Goal: Navigation & Orientation: Find specific page/section

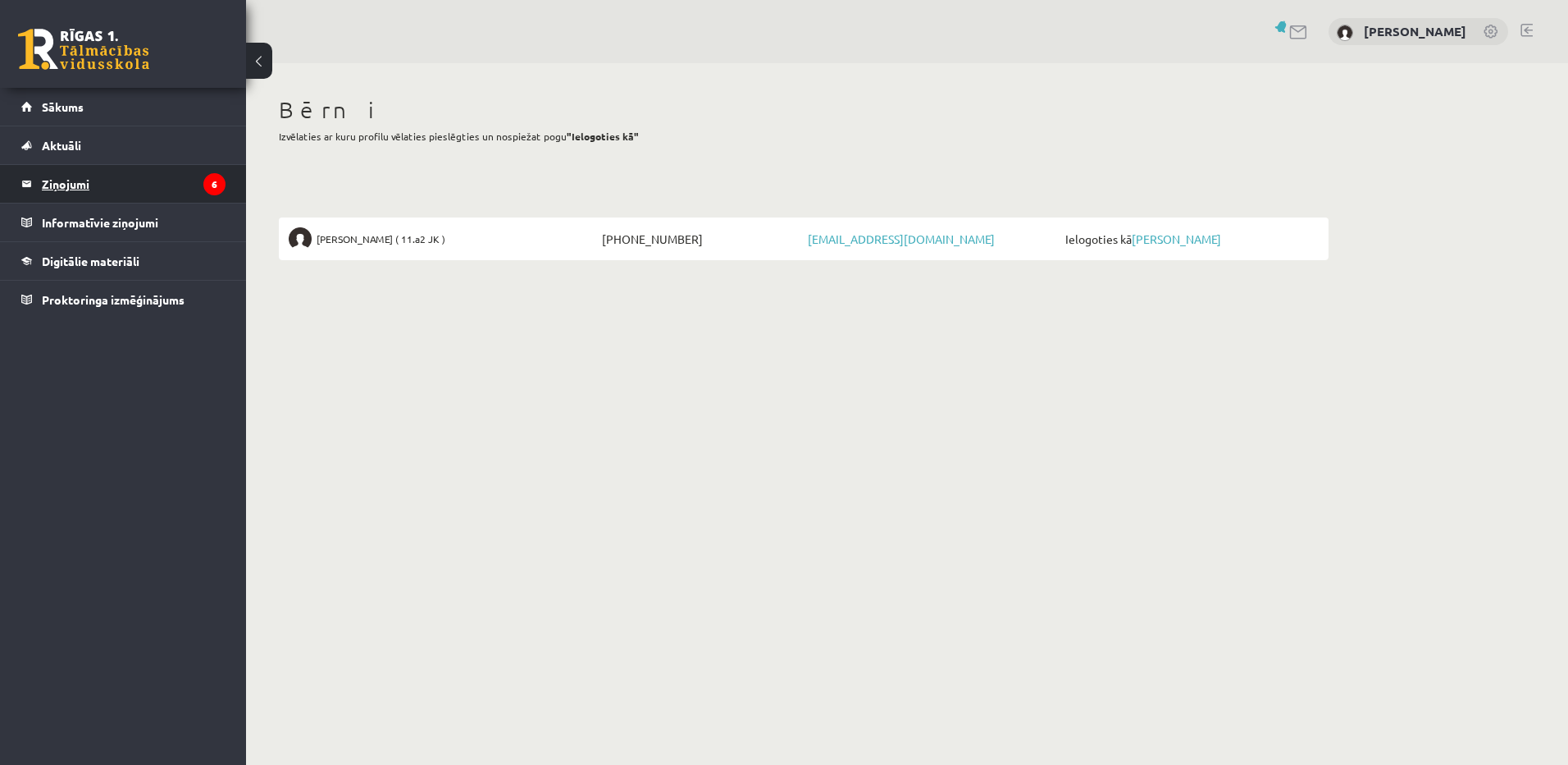
click at [49, 178] on legend "Ziņojumi 6" at bounding box center [134, 184] width 184 height 38
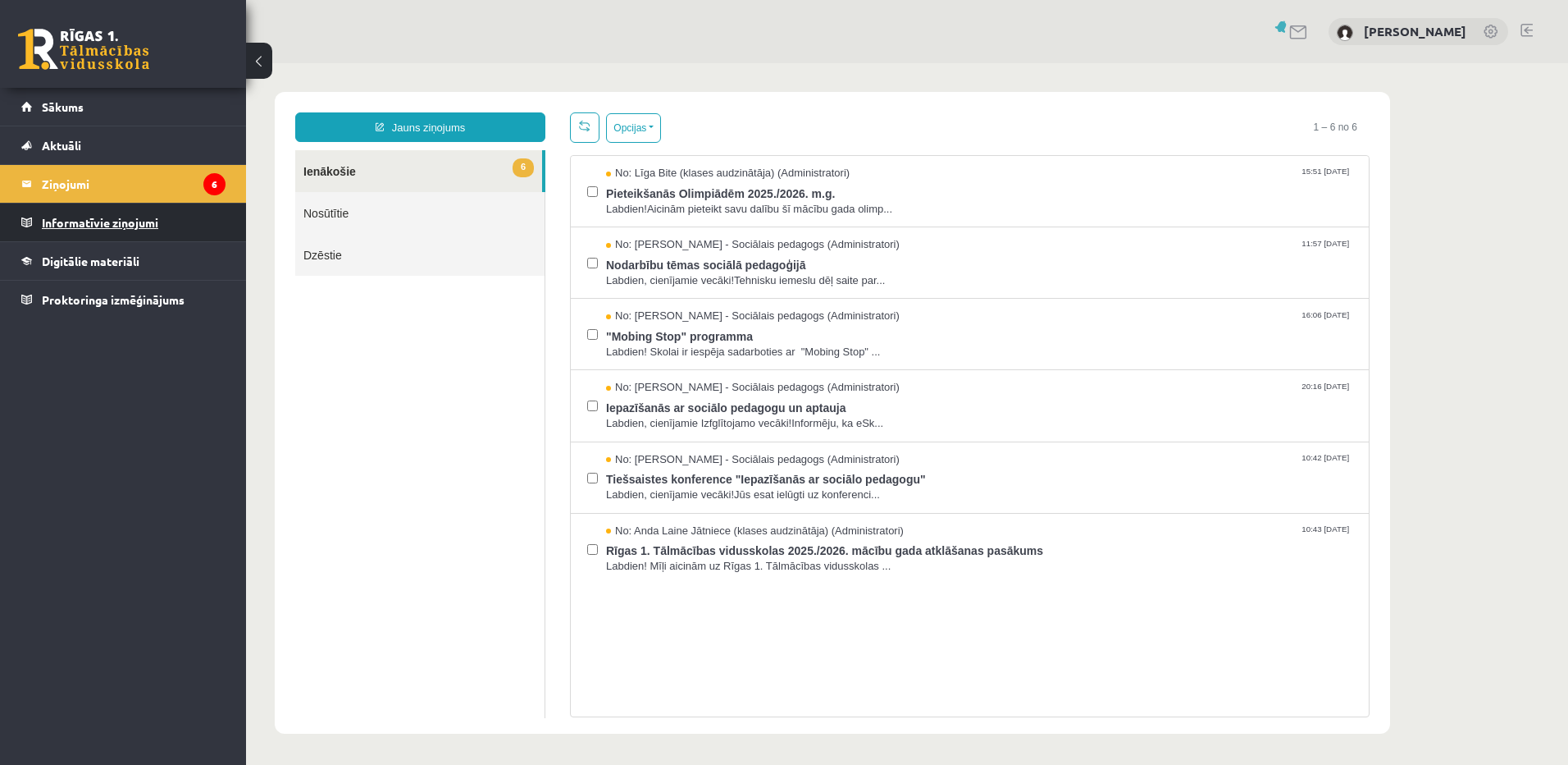
click at [71, 222] on legend "Informatīvie ziņojumi 0" at bounding box center [134, 222] width 184 height 38
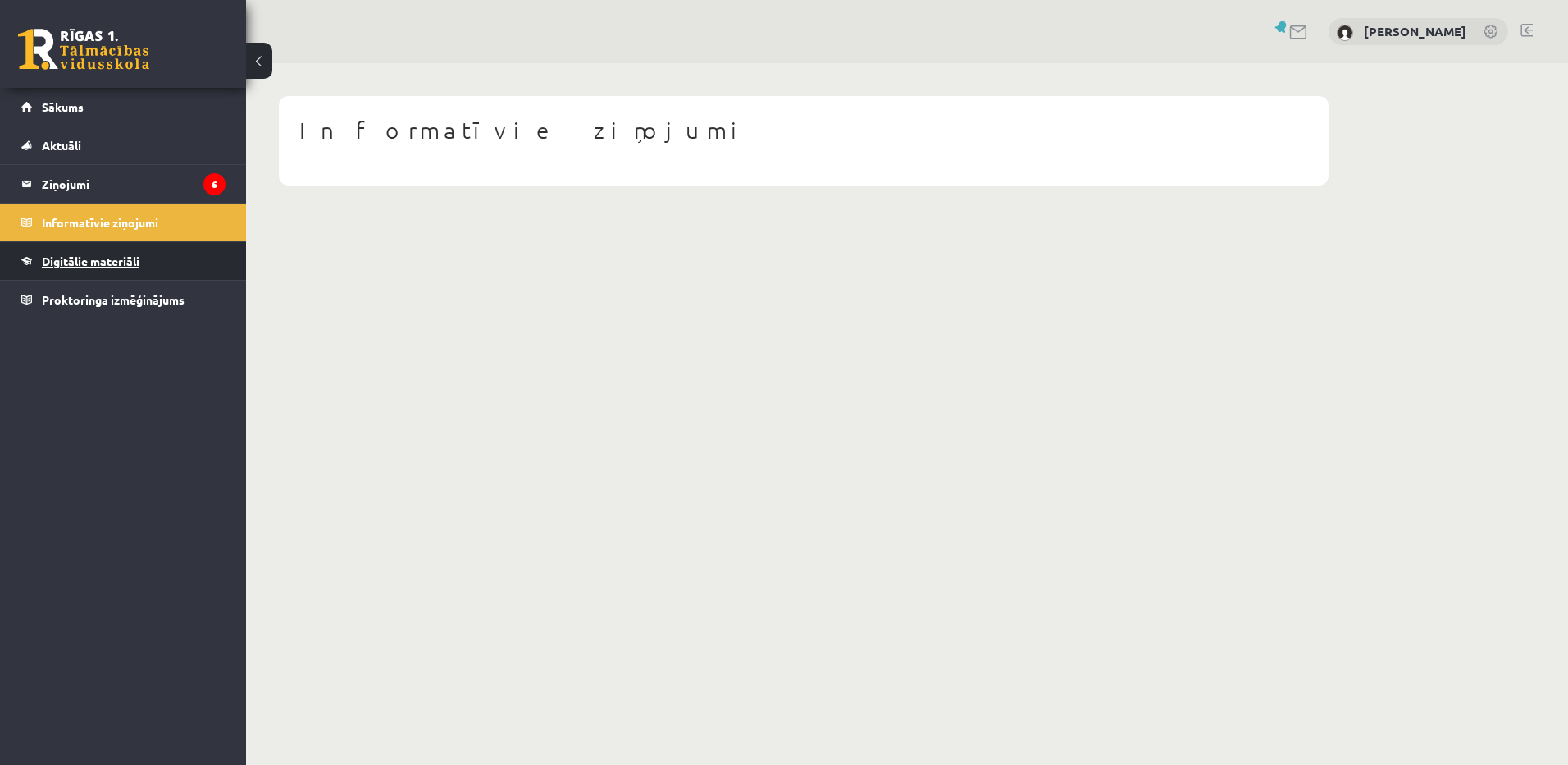
click at [61, 255] on span "Digitālie materiāli" at bounding box center [91, 261] width 98 height 15
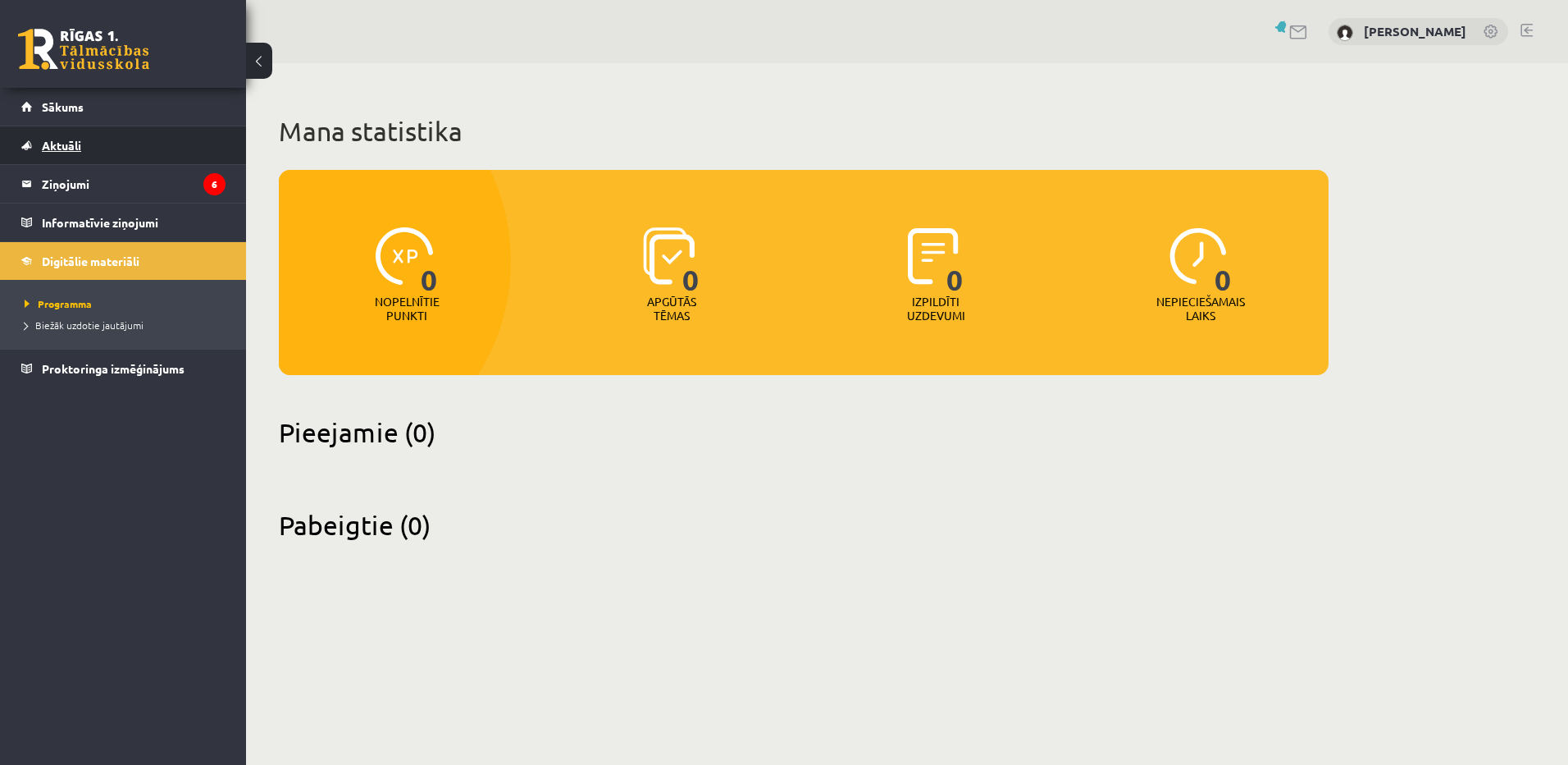
click at [70, 152] on link "Aktuāli" at bounding box center [123, 145] width 204 height 38
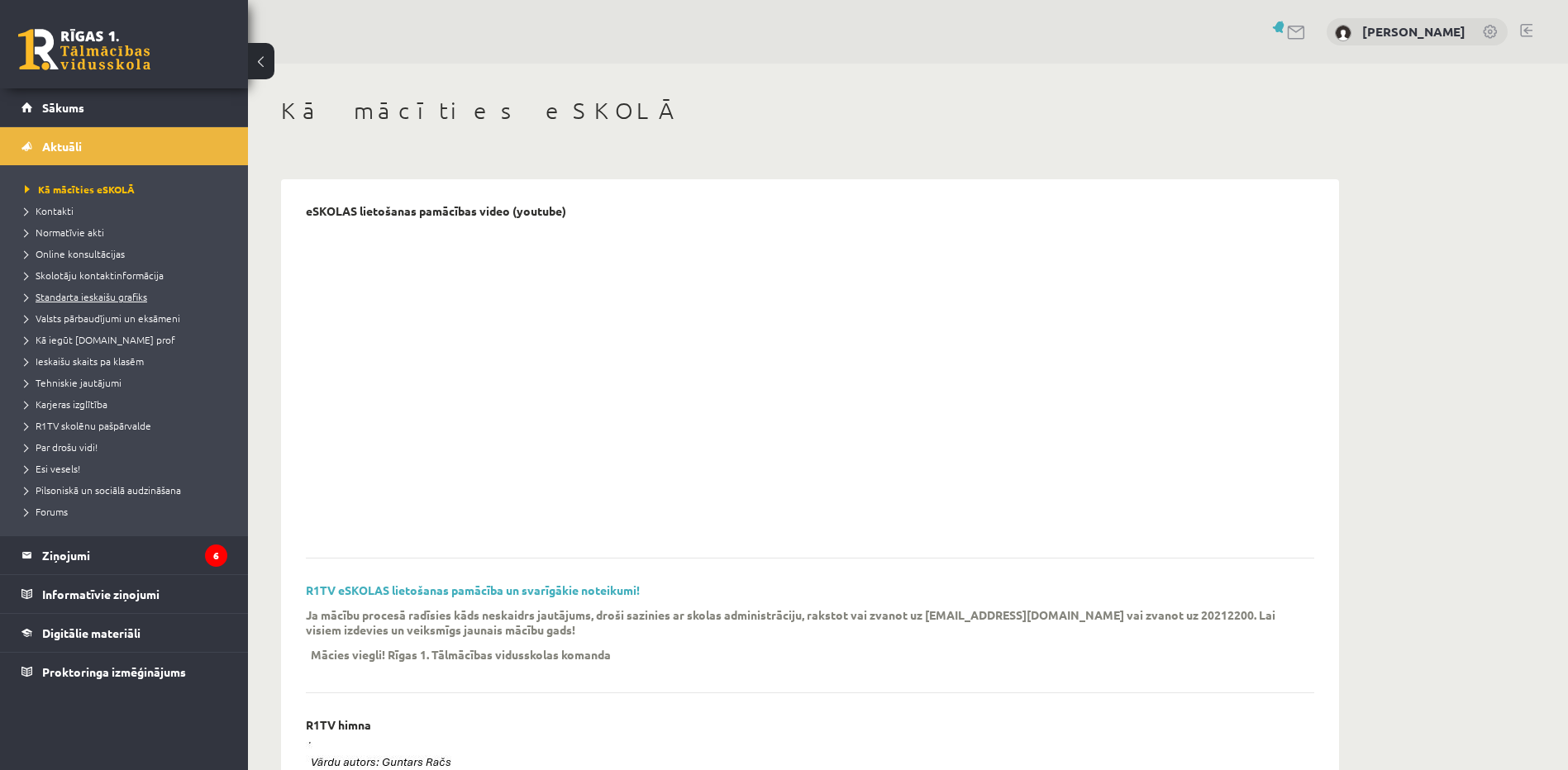
click at [78, 295] on span "Standarta ieskaišu grafiks" at bounding box center [86, 296] width 122 height 14
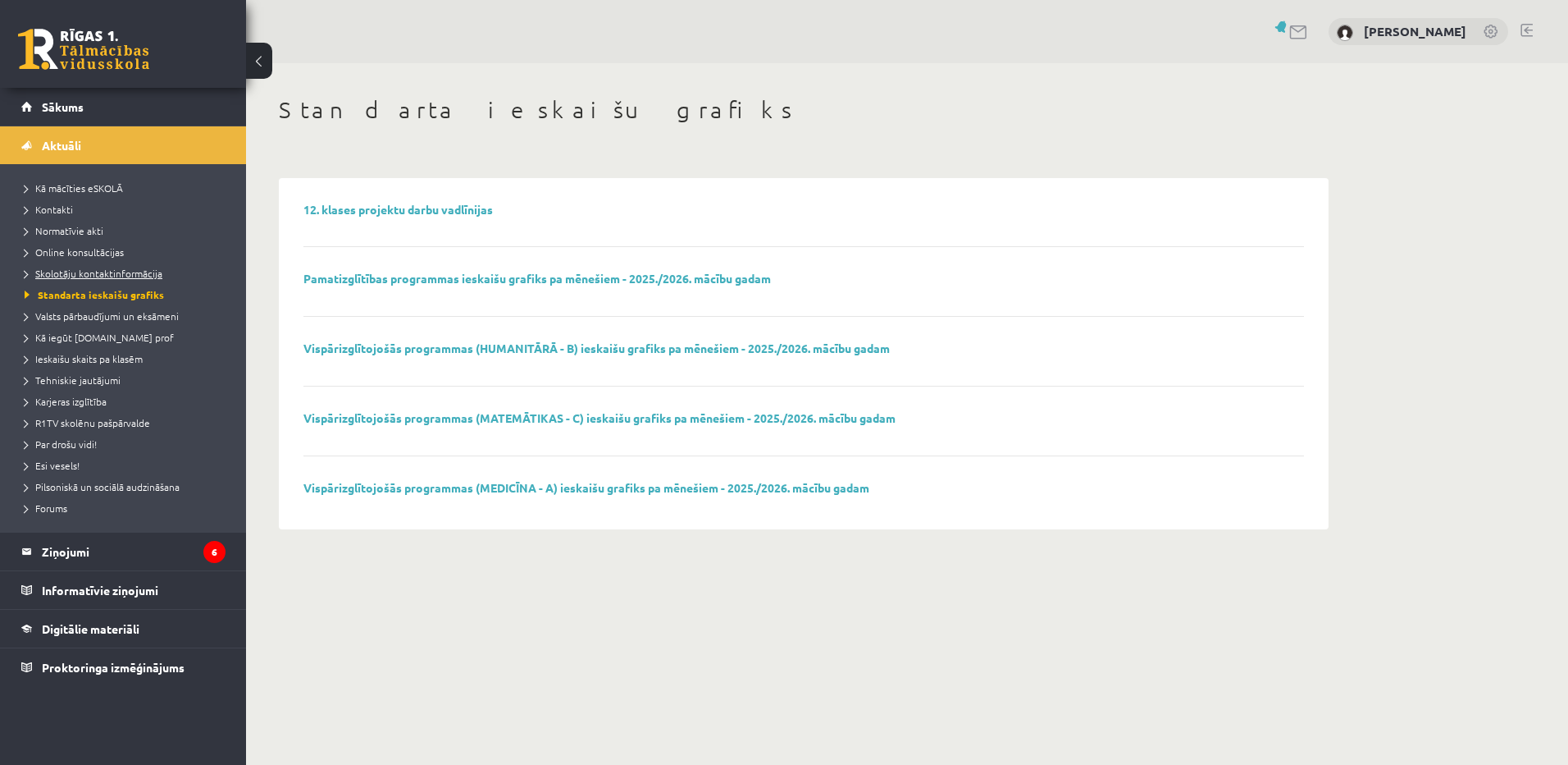
click at [78, 272] on span "Skolotāju kontaktinformācija" at bounding box center [93, 273] width 137 height 13
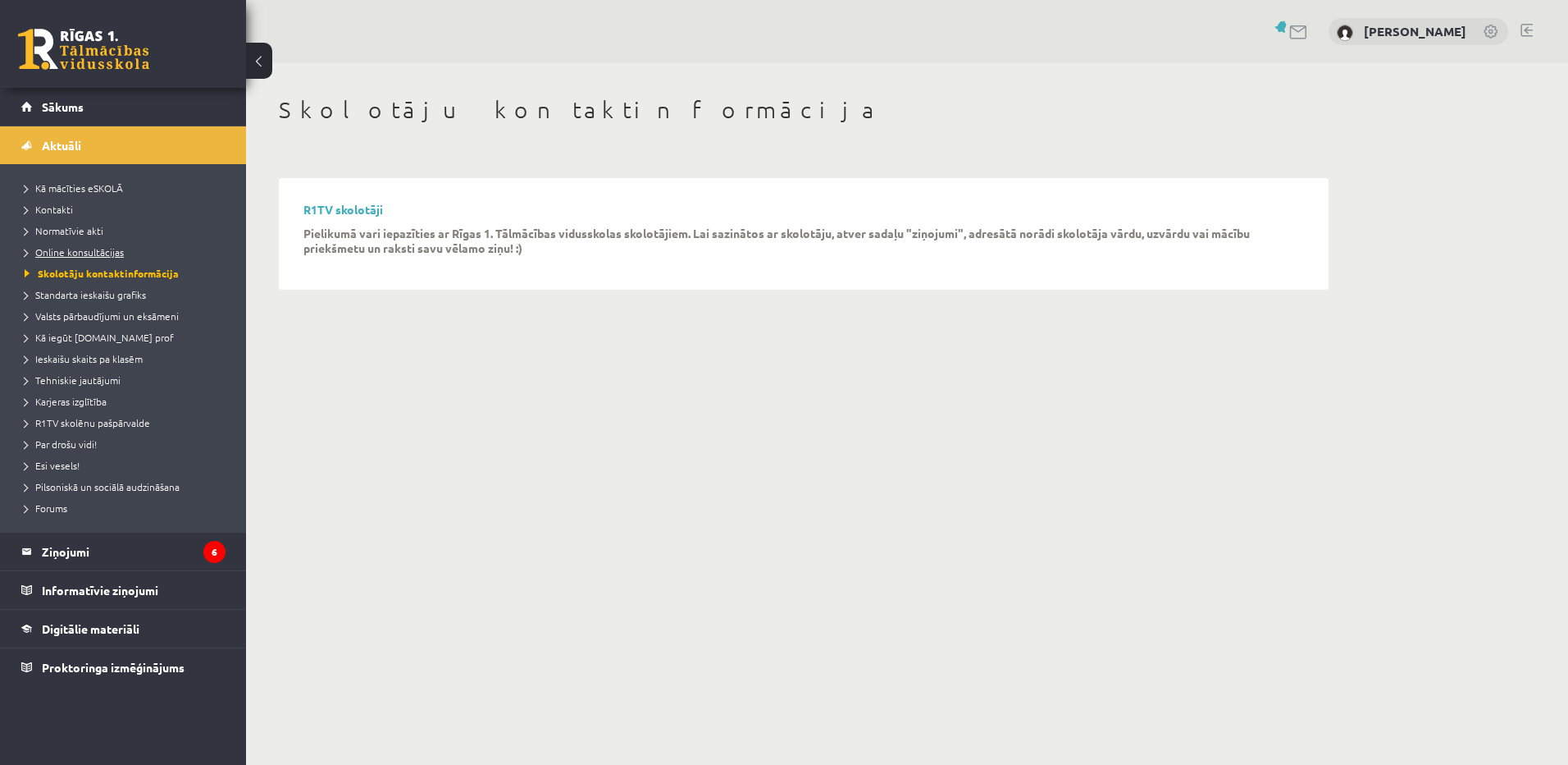
click at [78, 255] on span "Online konsultācijas" at bounding box center [74, 252] width 99 height 13
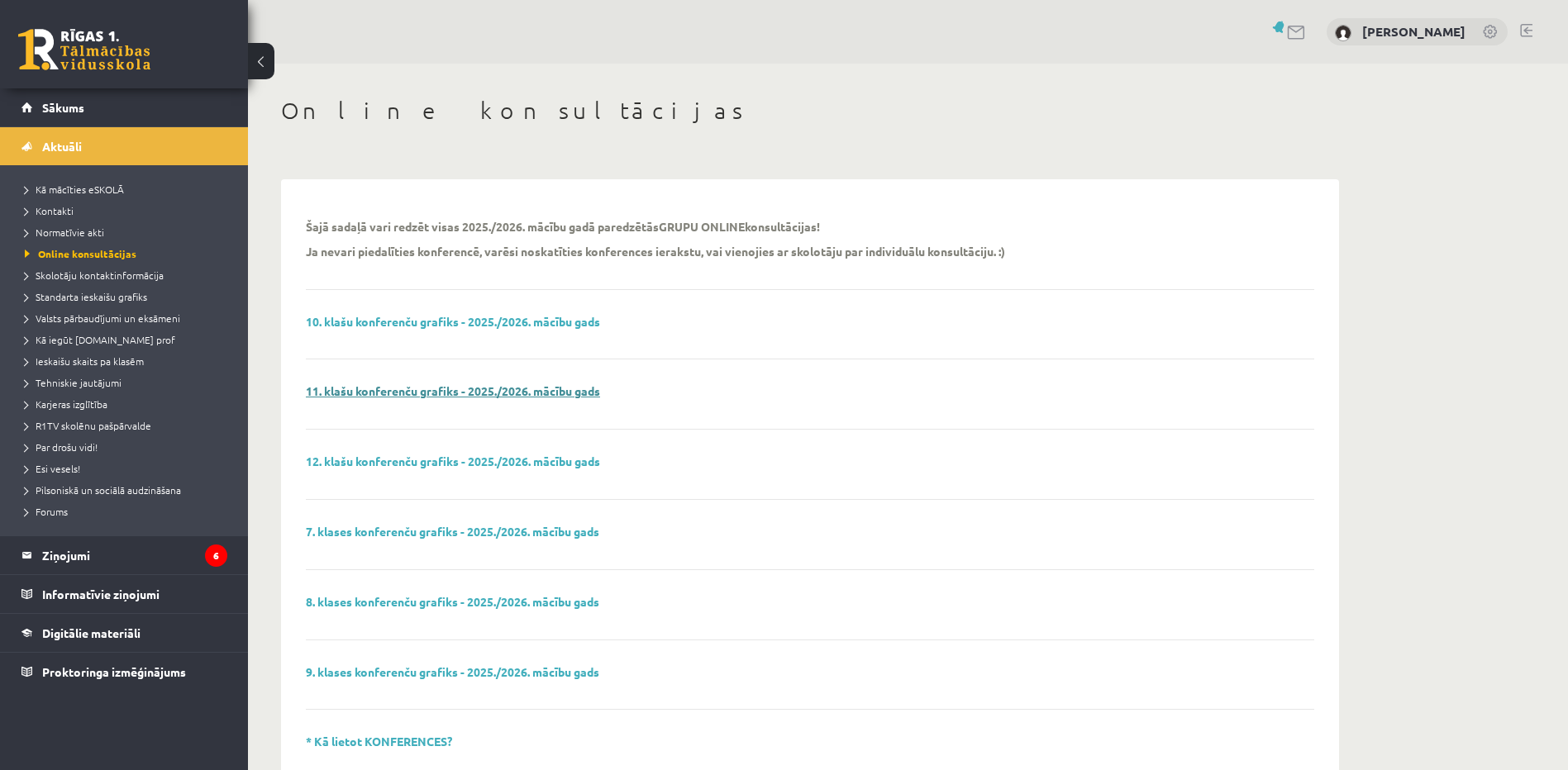
click at [439, 389] on link "11. klašu konferenču grafiks - 2025./2026. mācību gads" at bounding box center [453, 391] width 294 height 15
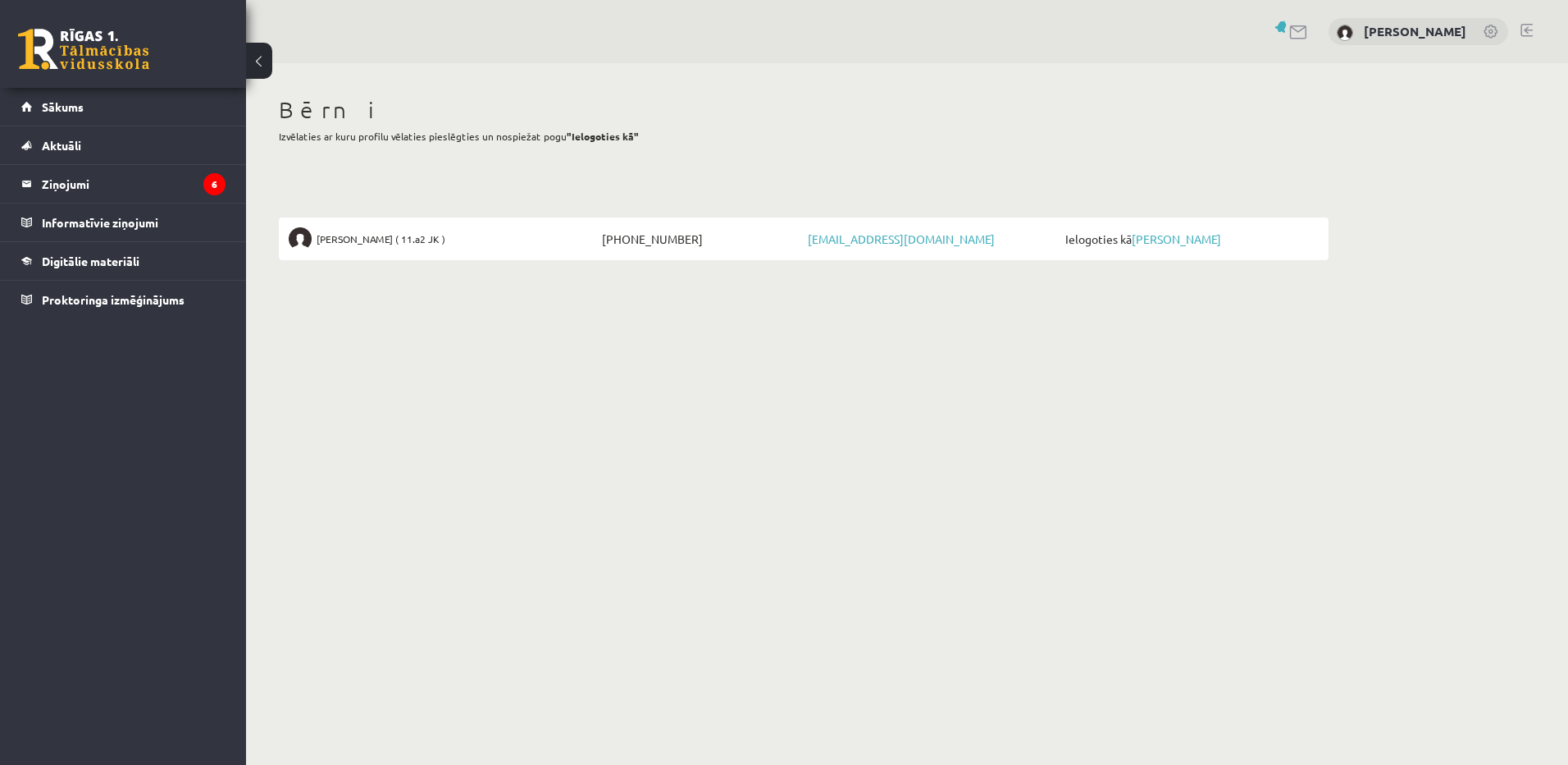
click at [1400, 317] on body "0 Dāvanas 0 mP 0 xp Agnese Priedoliņa Sākums Aktuāli Kā mācīties eSKOLĀ Kontakt…" at bounding box center [784, 382] width 1568 height 765
click at [1383, 29] on link "[PERSON_NAME]" at bounding box center [1415, 30] width 103 height 16
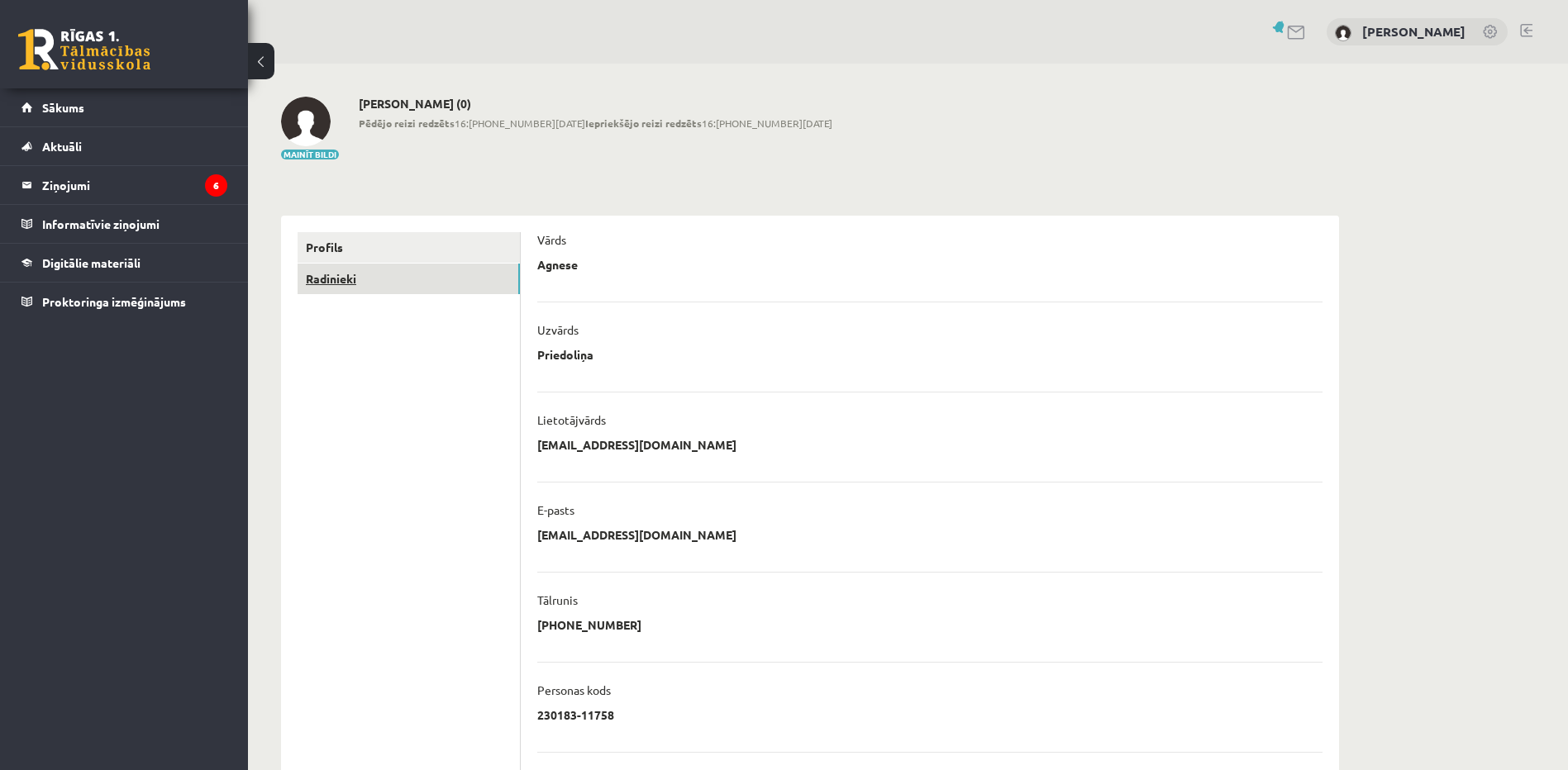
click at [322, 272] on link "Radinieki" at bounding box center [409, 278] width 223 height 31
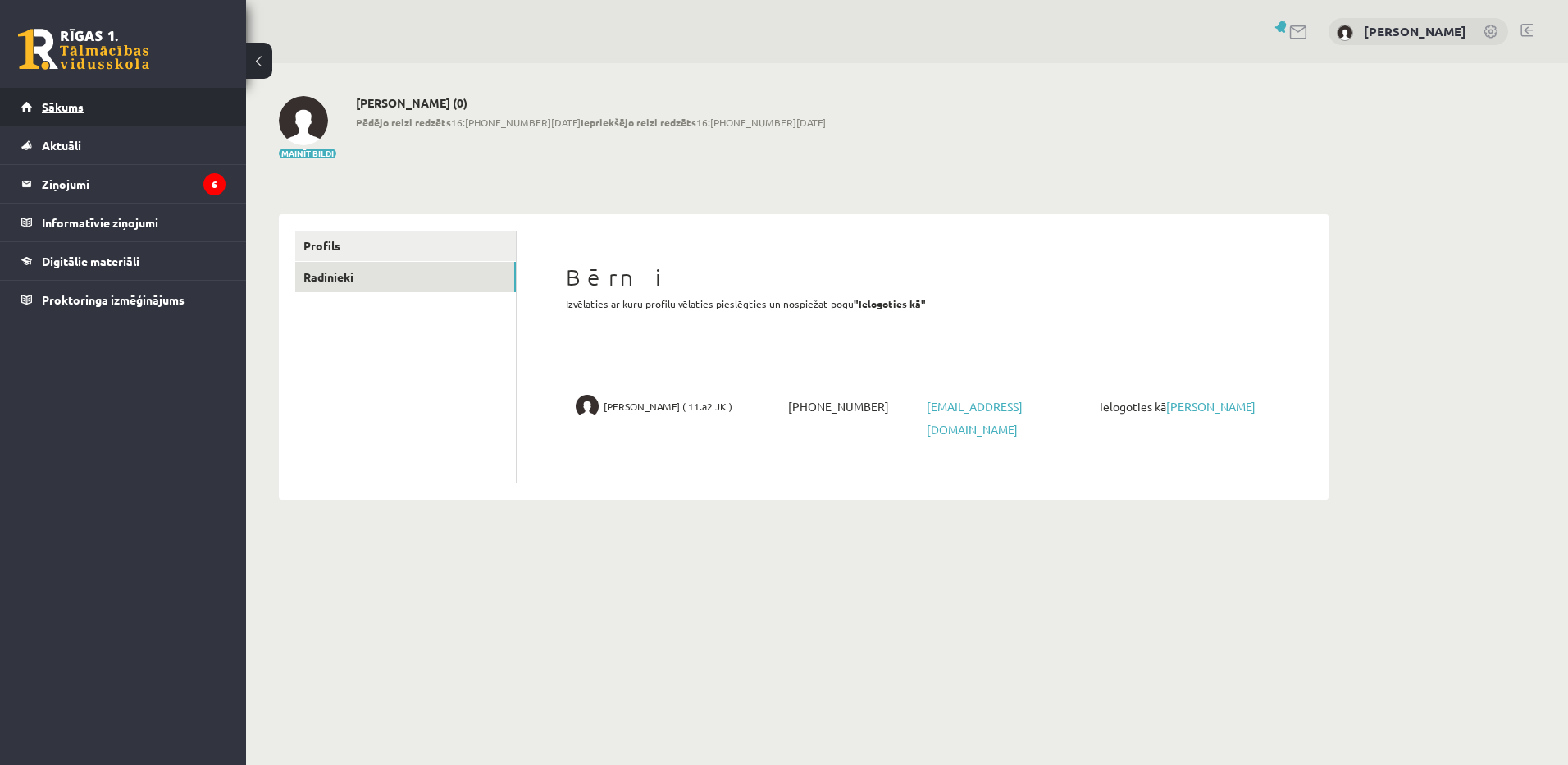
click at [49, 98] on link "Sākums" at bounding box center [123, 106] width 204 height 38
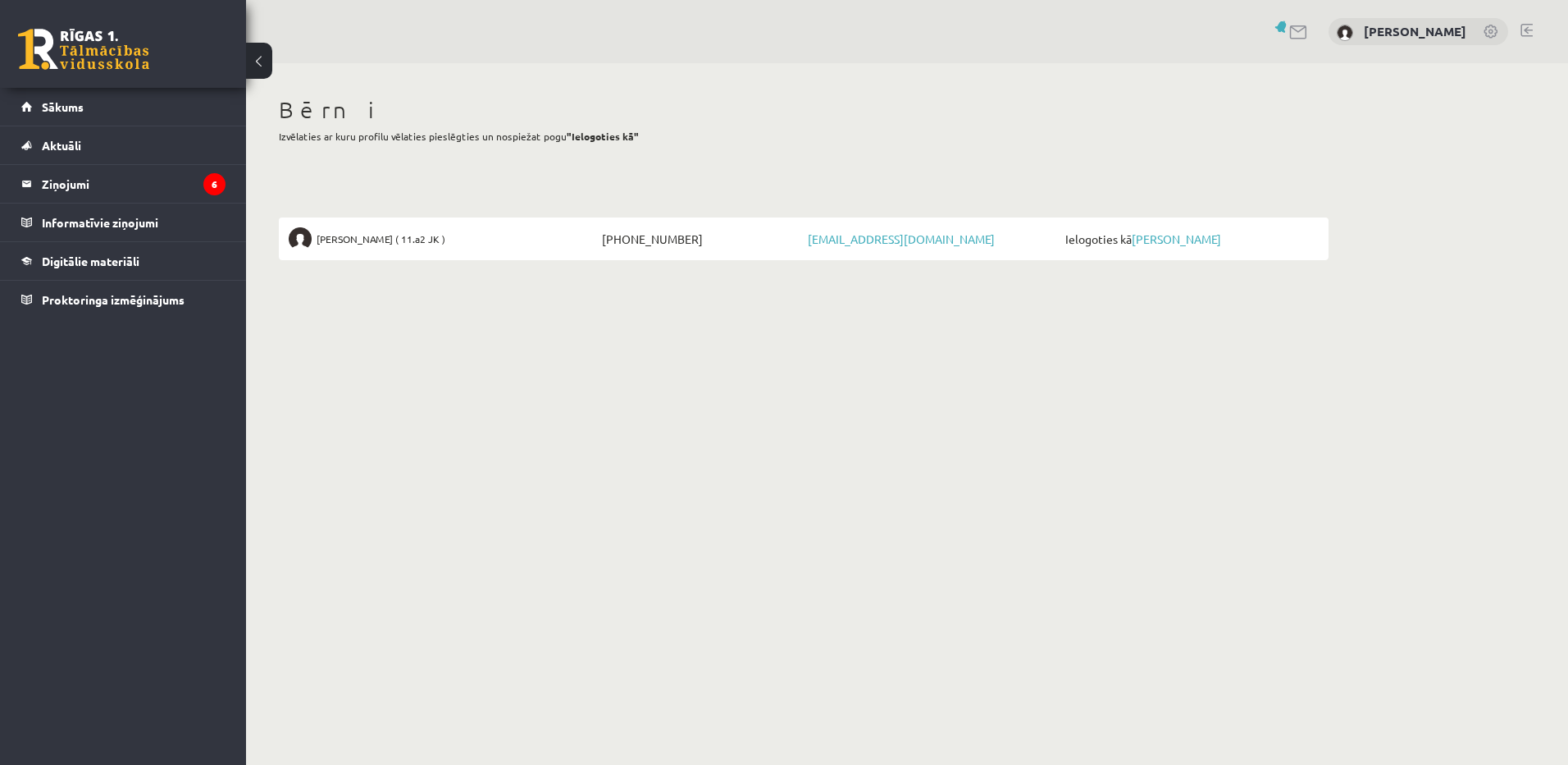
click at [1528, 31] on link at bounding box center [1527, 30] width 13 height 13
click at [65, 104] on span "Sākums" at bounding box center [63, 107] width 42 height 15
click at [1429, 30] on link "[PERSON_NAME]" at bounding box center [1415, 30] width 103 height 16
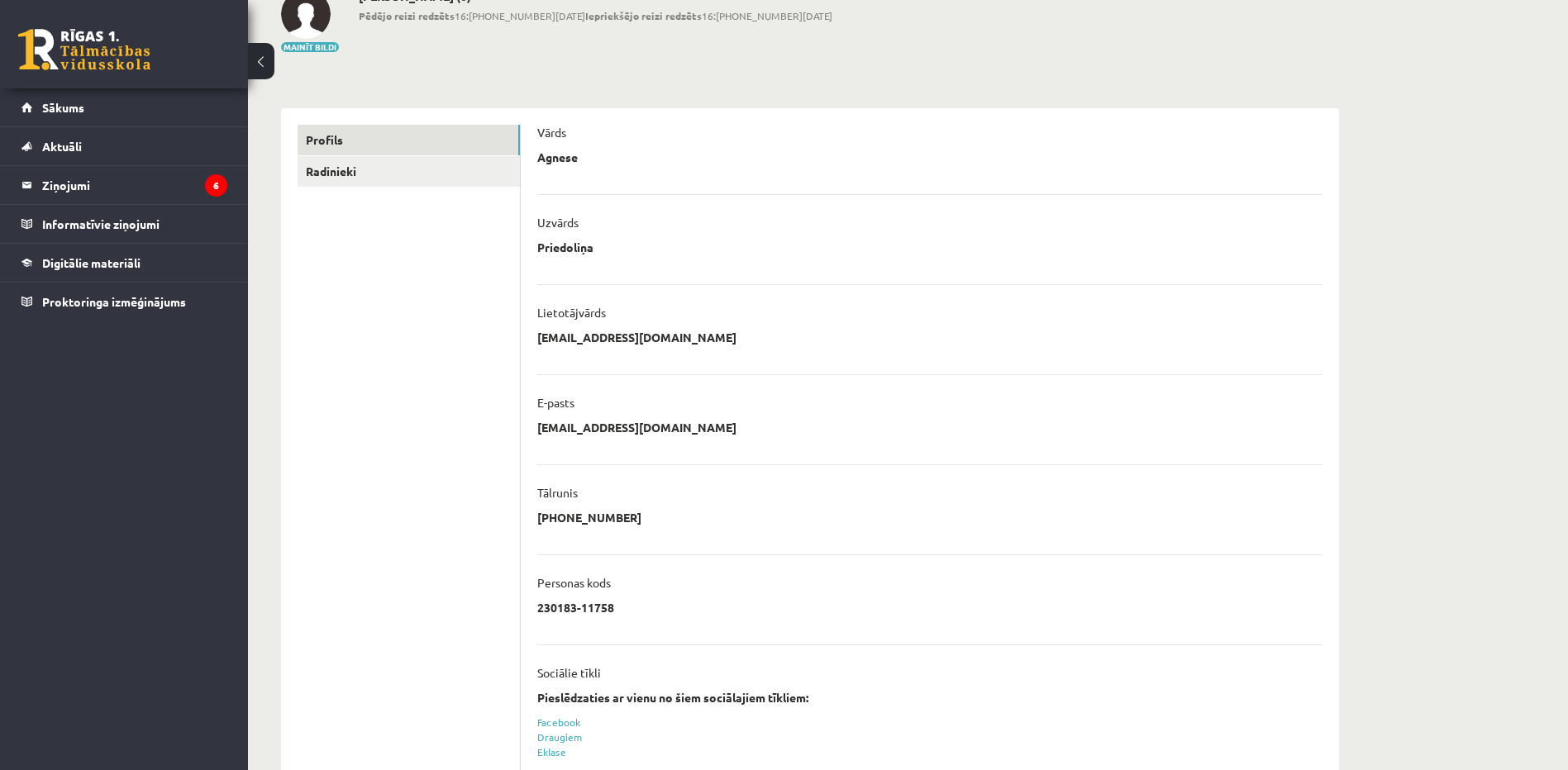
scroll to position [227, 0]
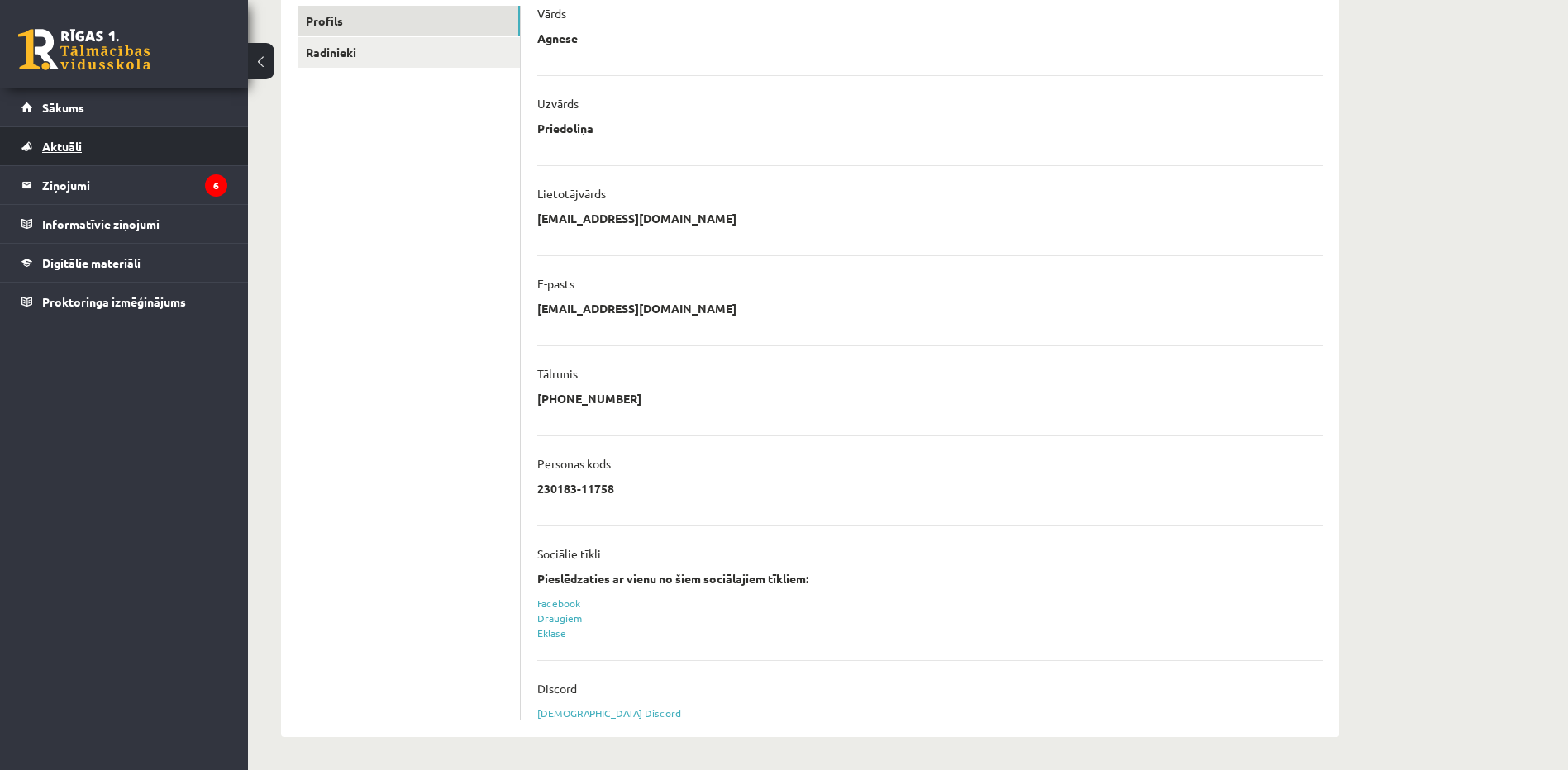
click at [57, 147] on span "Aktuāli" at bounding box center [62, 146] width 40 height 15
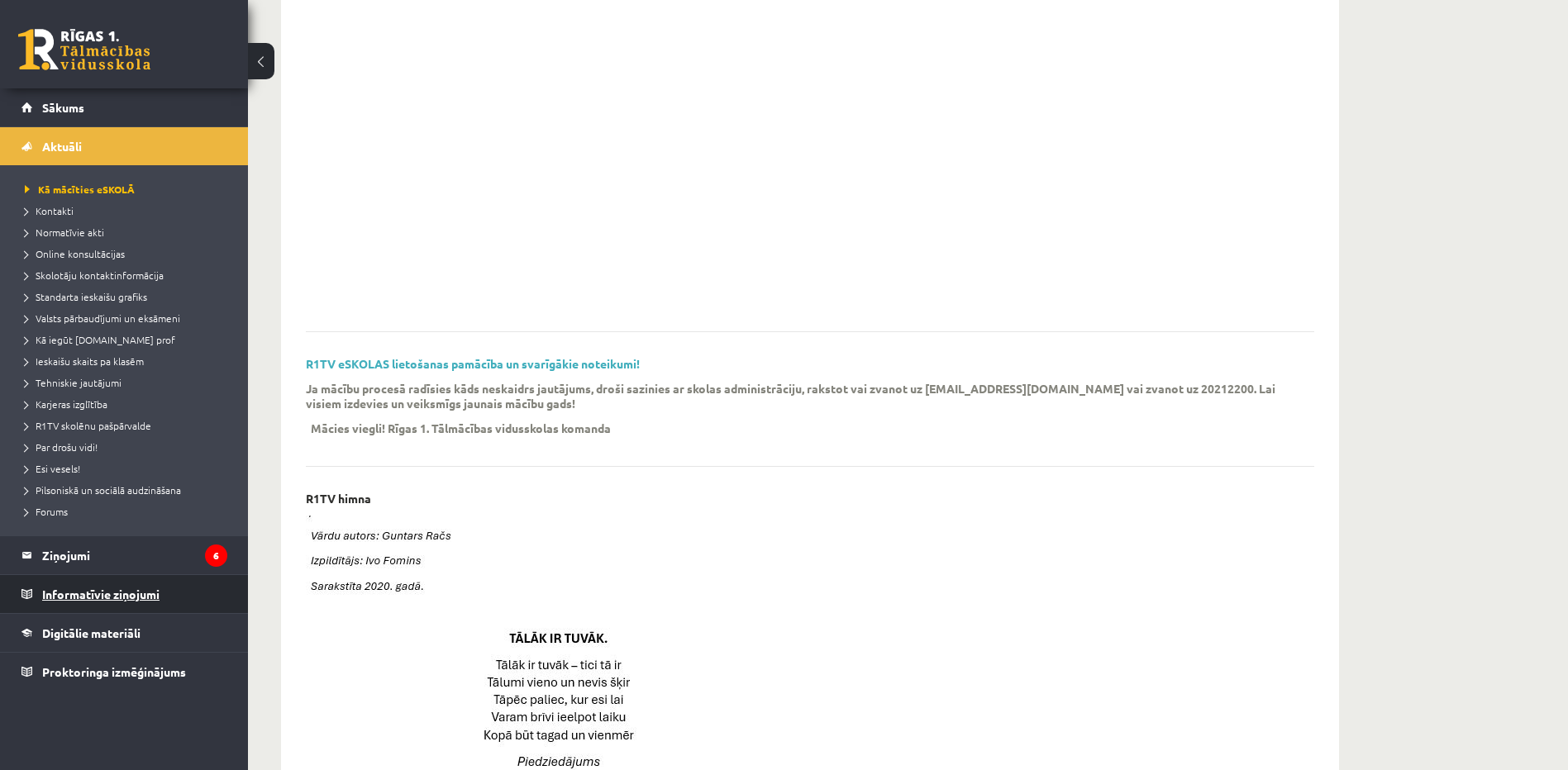
click at [50, 588] on legend "Informatīvie ziņojumi 0" at bounding box center [135, 593] width 185 height 38
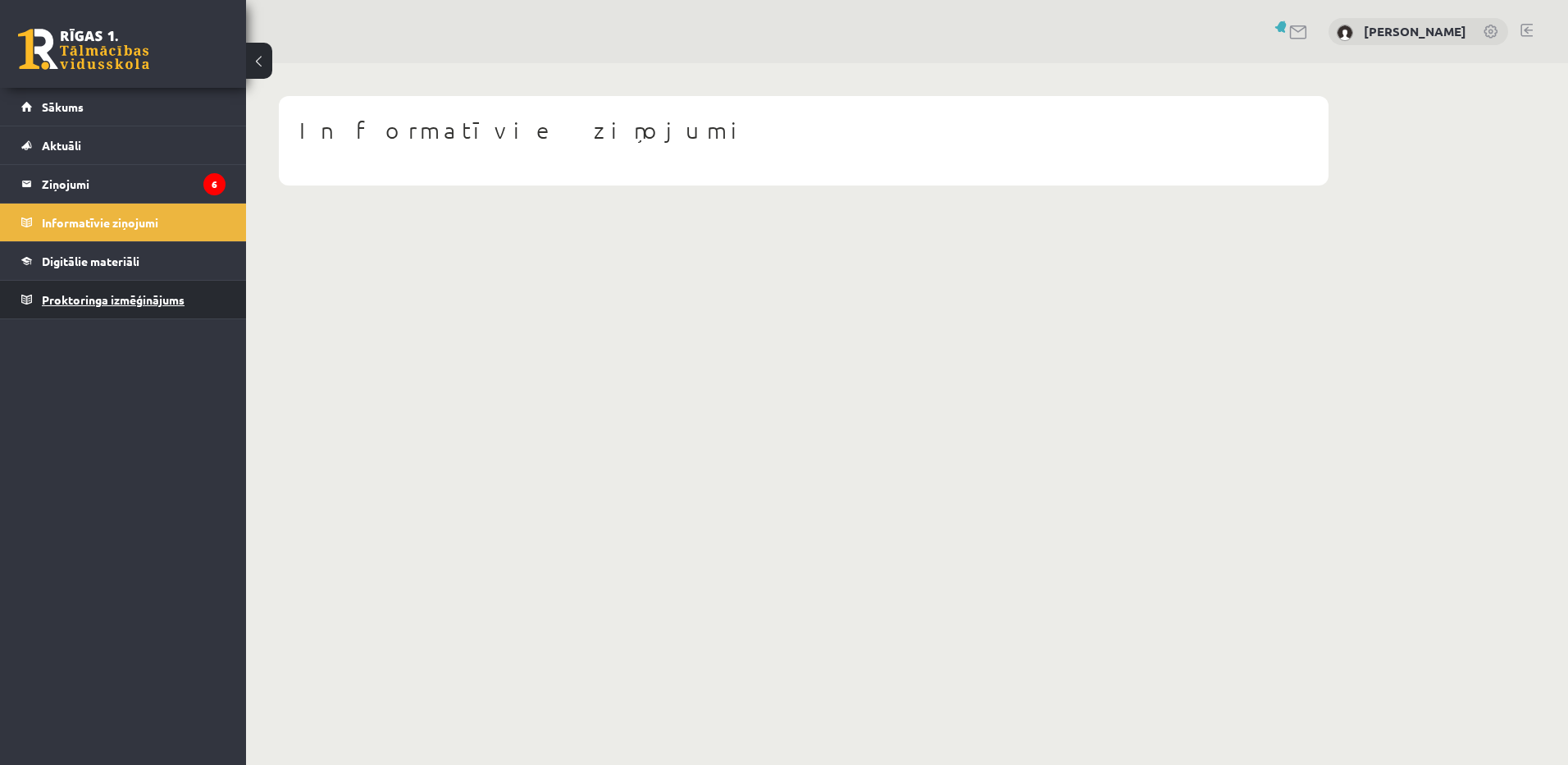
click at [111, 298] on span "Proktoringa izmēģinājums" at bounding box center [113, 299] width 142 height 15
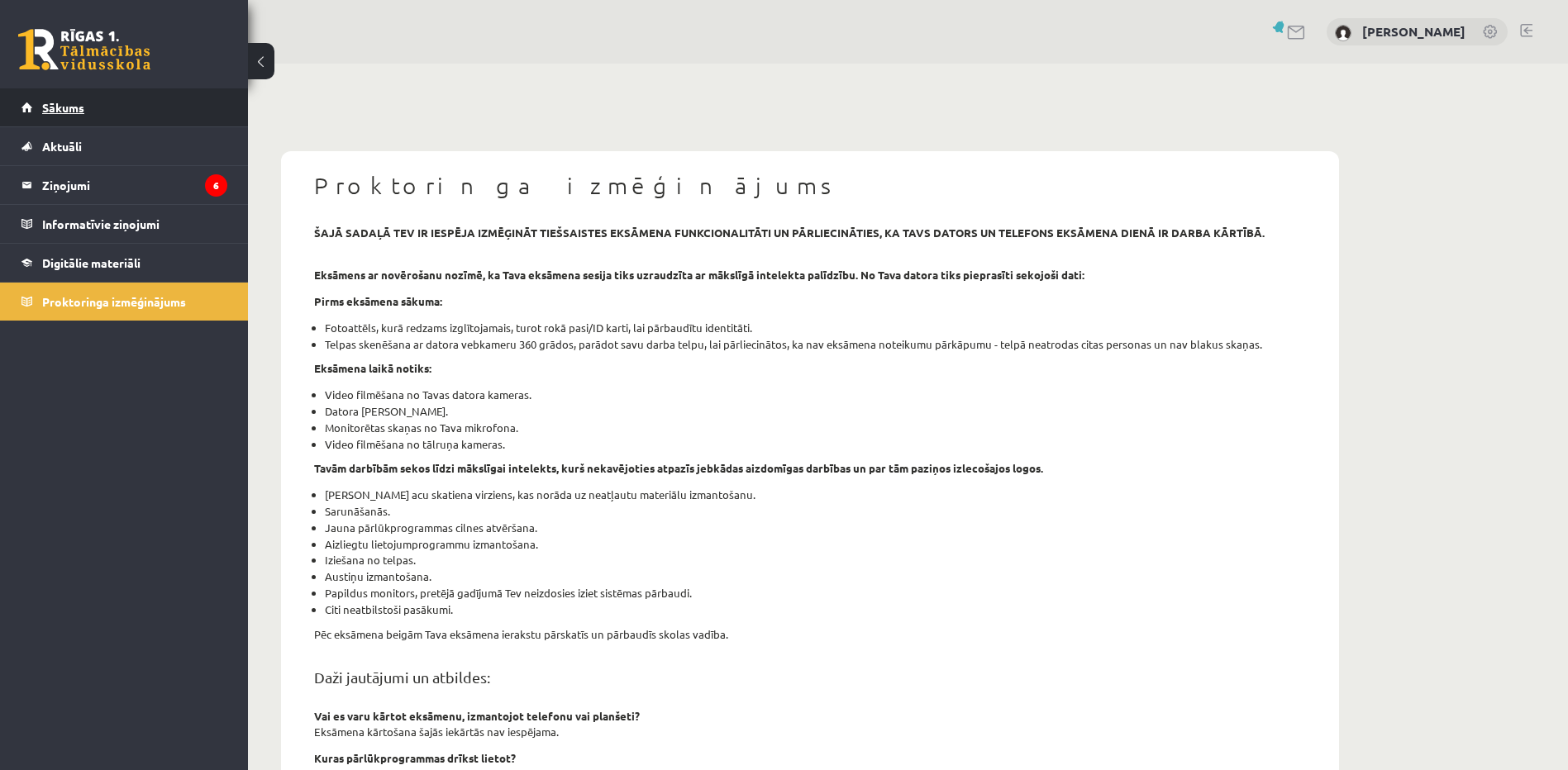
click at [69, 104] on span "Sākums" at bounding box center [64, 108] width 42 height 15
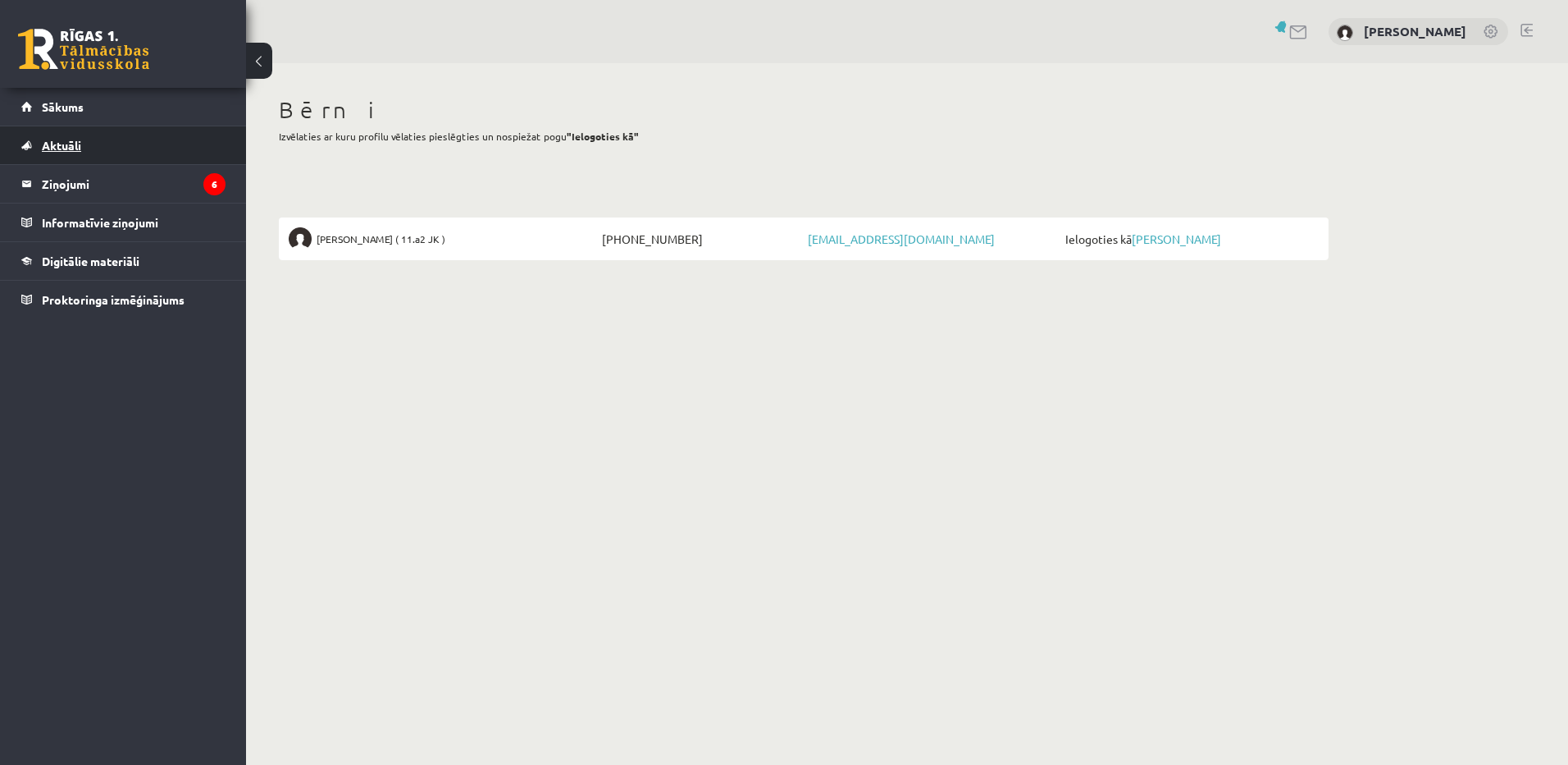
click at [50, 144] on span "Aktuāli" at bounding box center [62, 145] width 40 height 15
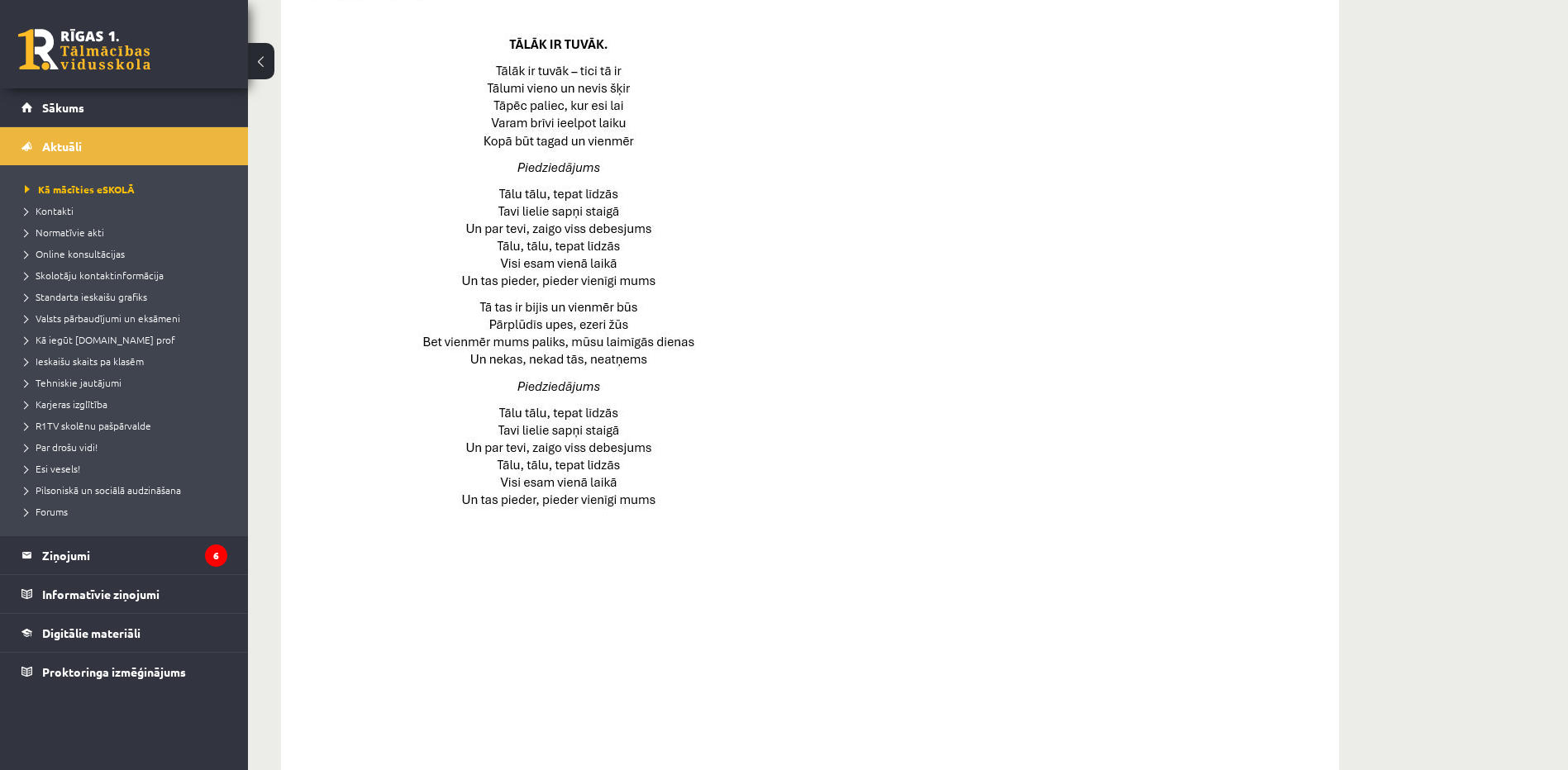
scroll to position [826, 0]
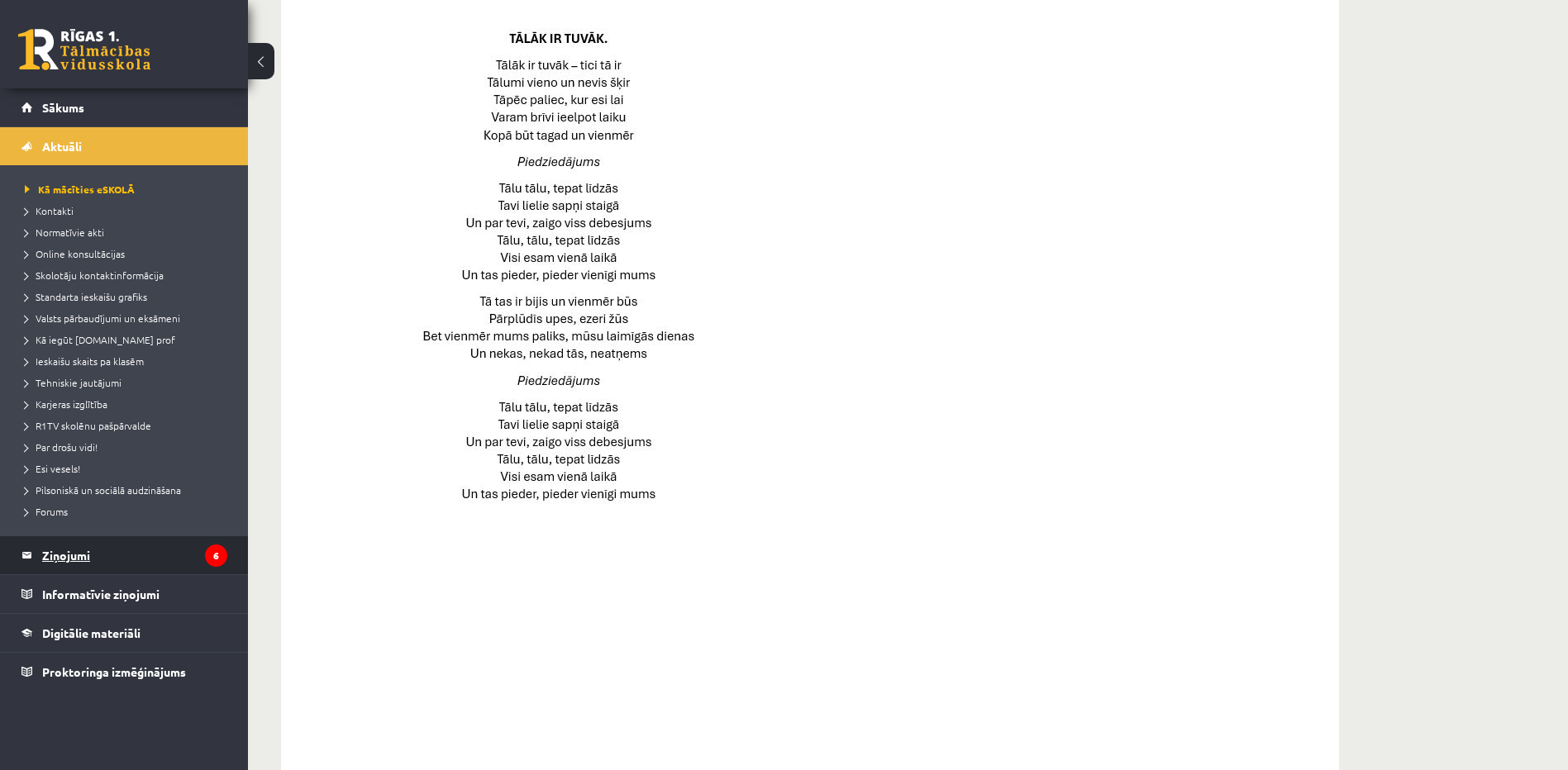
click at [51, 553] on legend "Ziņojumi 6" at bounding box center [135, 554] width 185 height 38
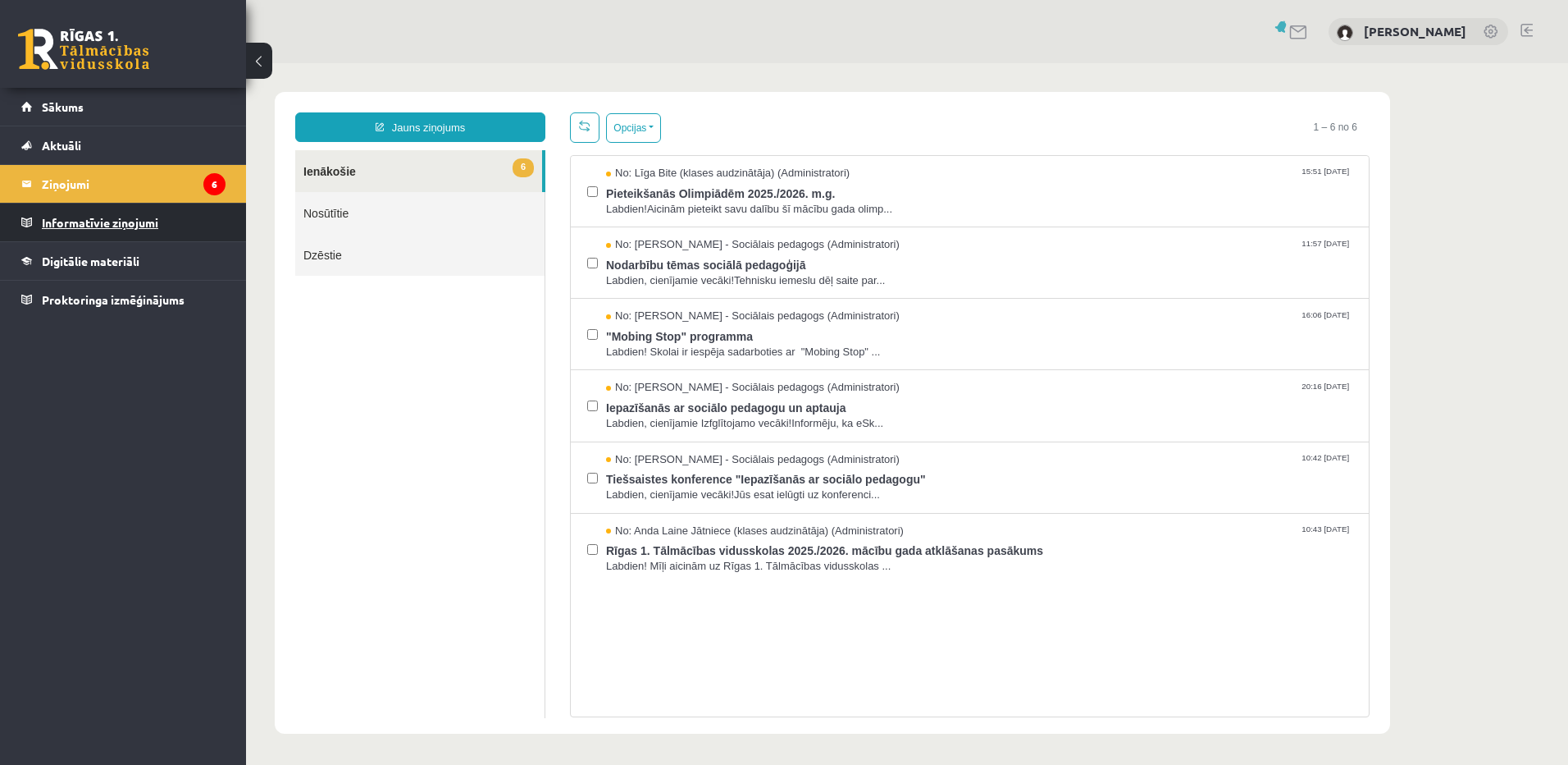
click at [99, 227] on legend "Informatīvie ziņojumi 0" at bounding box center [134, 222] width 184 height 38
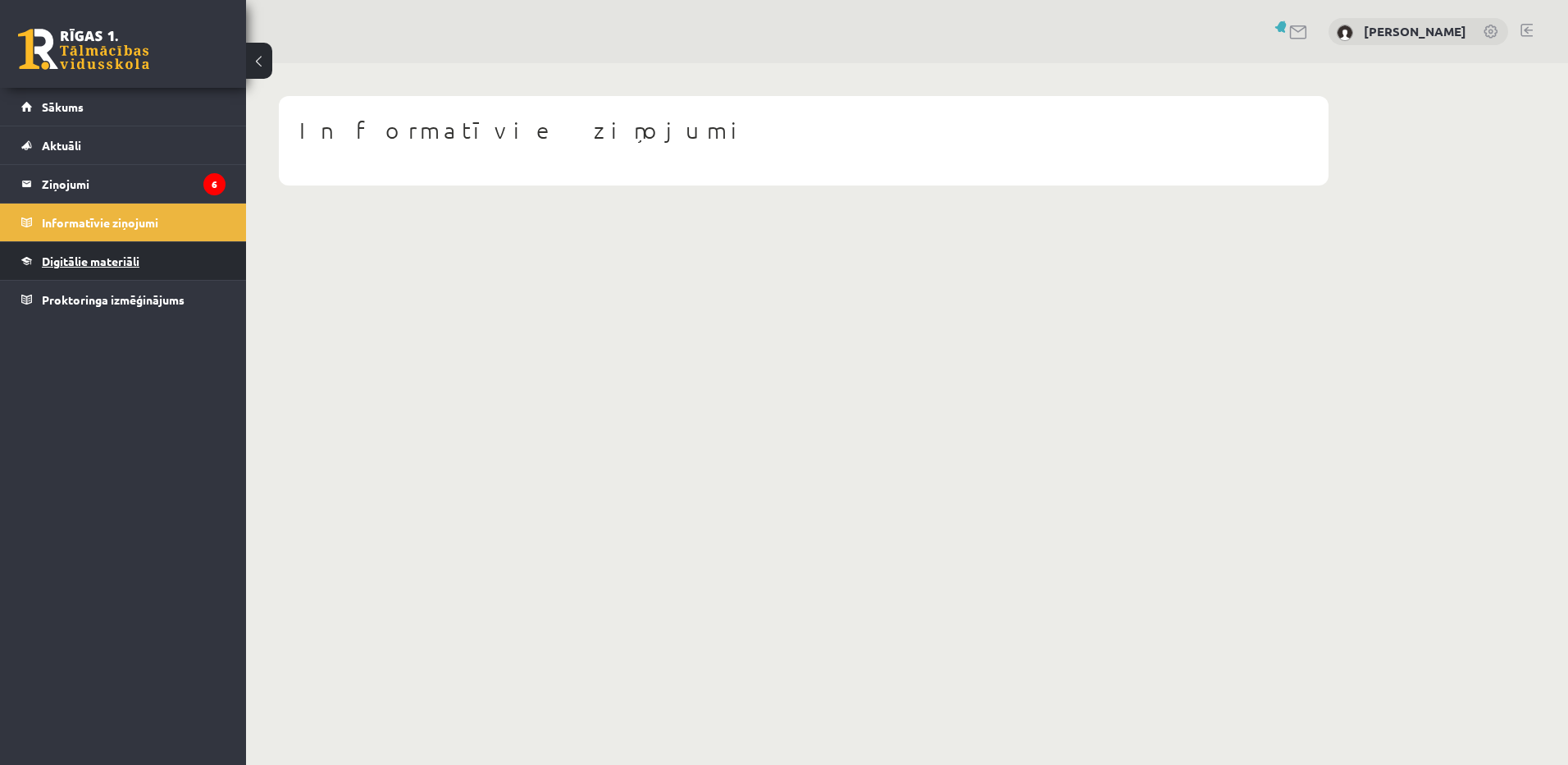
click at [96, 258] on span "Digitālie materiāli" at bounding box center [91, 261] width 98 height 15
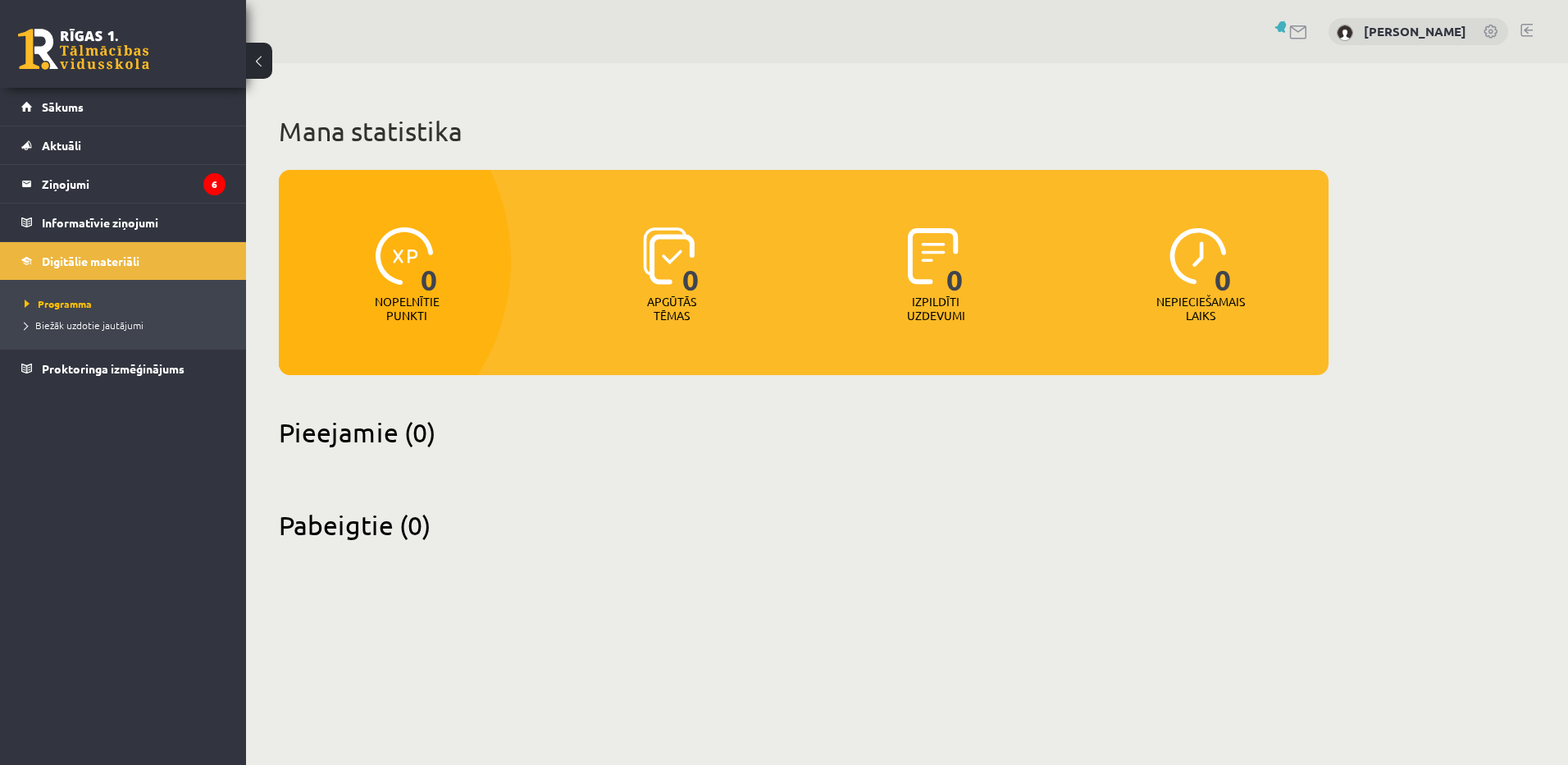
click at [63, 294] on li "Programma" at bounding box center [126, 303] width 205 height 21
click at [60, 299] on span "Programma" at bounding box center [58, 304] width 67 height 13
click at [1301, 33] on link at bounding box center [1298, 32] width 19 height 14
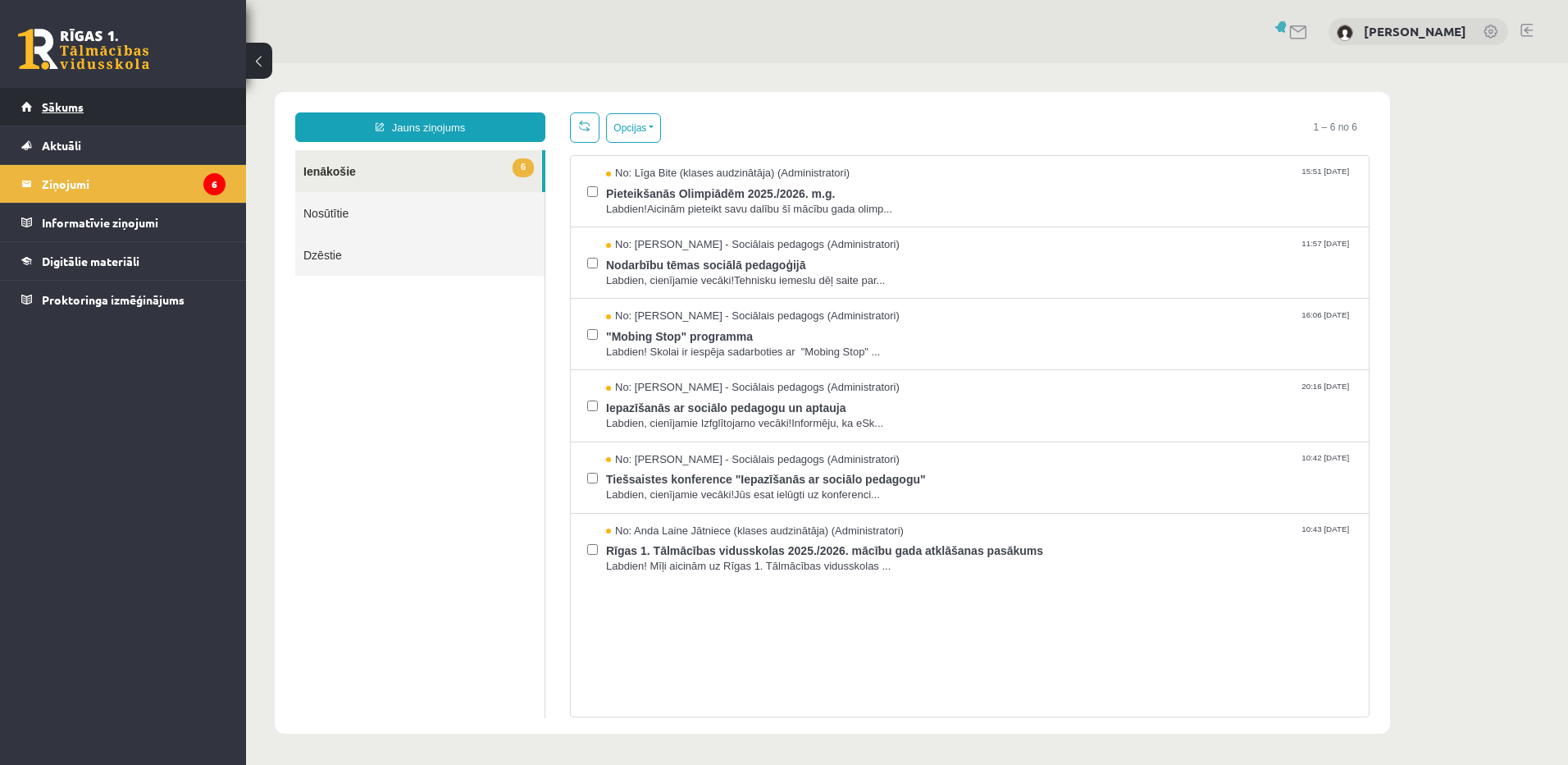
click at [76, 117] on link "Sākums" at bounding box center [123, 106] width 204 height 38
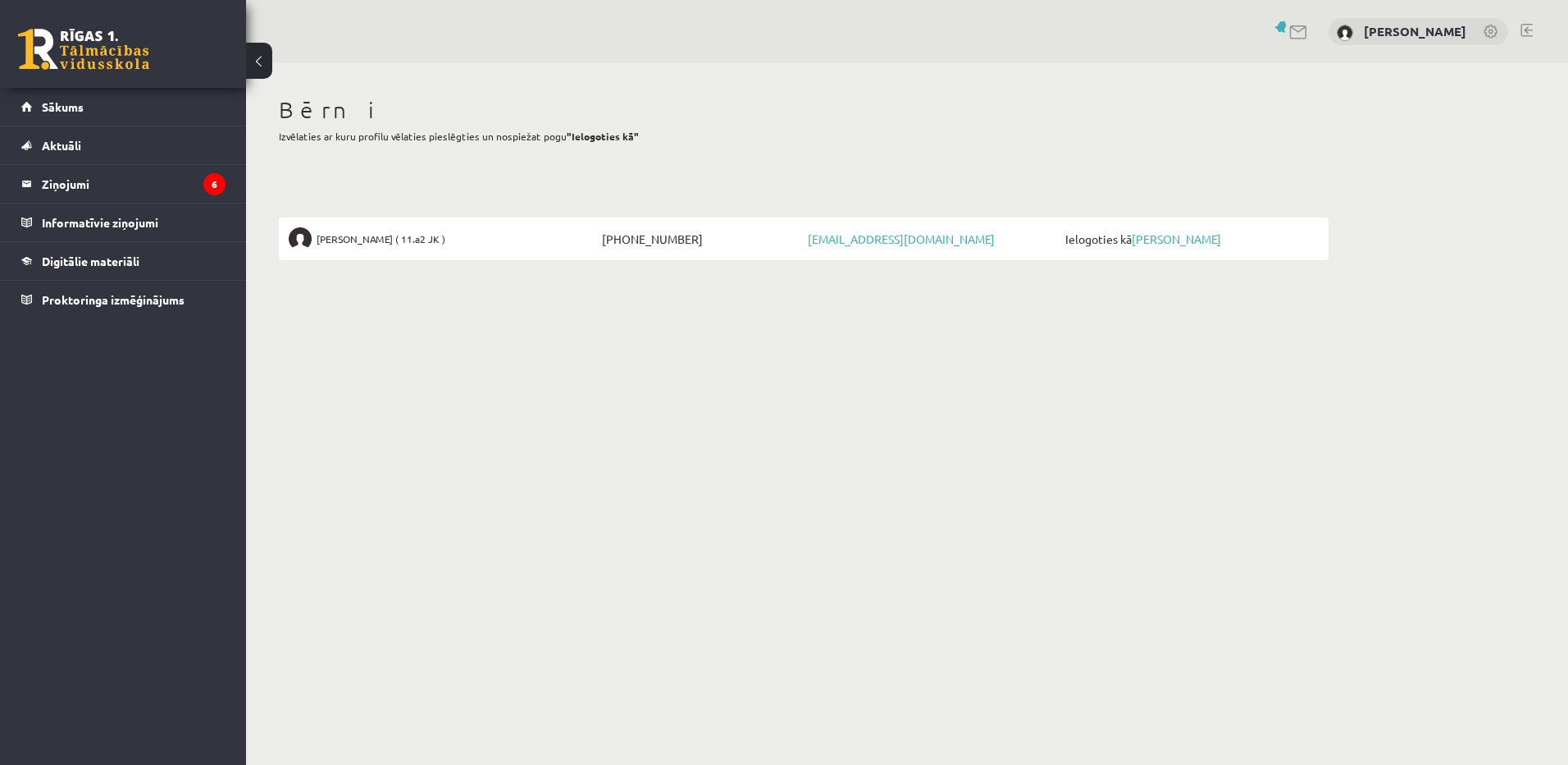
click at [336, 244] on span "[PERSON_NAME] ( 11.a2 JK )" at bounding box center [381, 238] width 129 height 23
click at [336, 239] on span "[PERSON_NAME] ( 11.a2 JK )" at bounding box center [381, 238] width 129 height 23
click at [298, 239] on img at bounding box center [299, 238] width 23 height 23
click at [661, 242] on span "[PHONE_NUMBER]" at bounding box center [701, 238] width 206 height 23
click at [1154, 240] on link "[PERSON_NAME]" at bounding box center [1177, 239] width 89 height 15
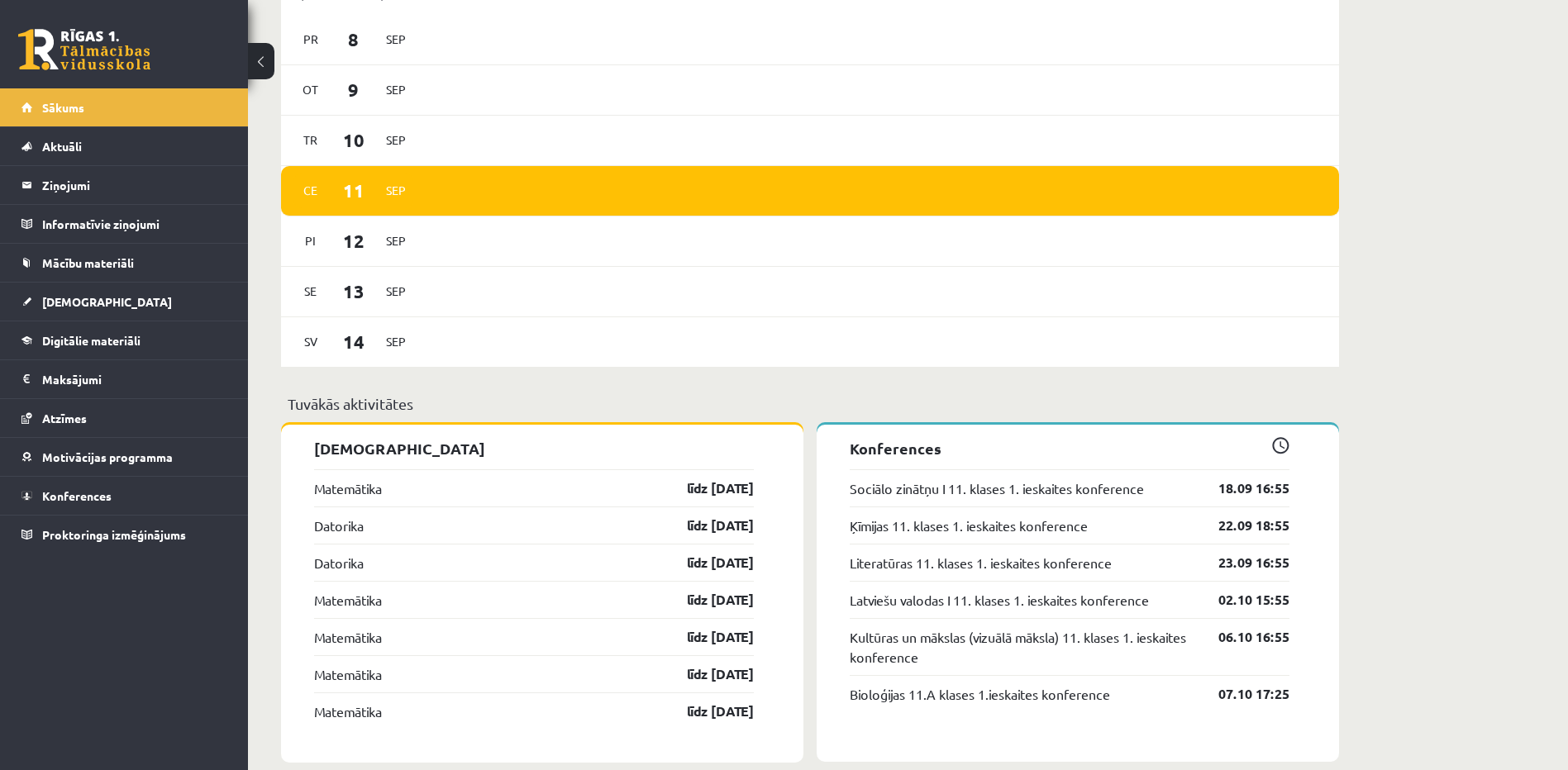
scroll to position [1184, 0]
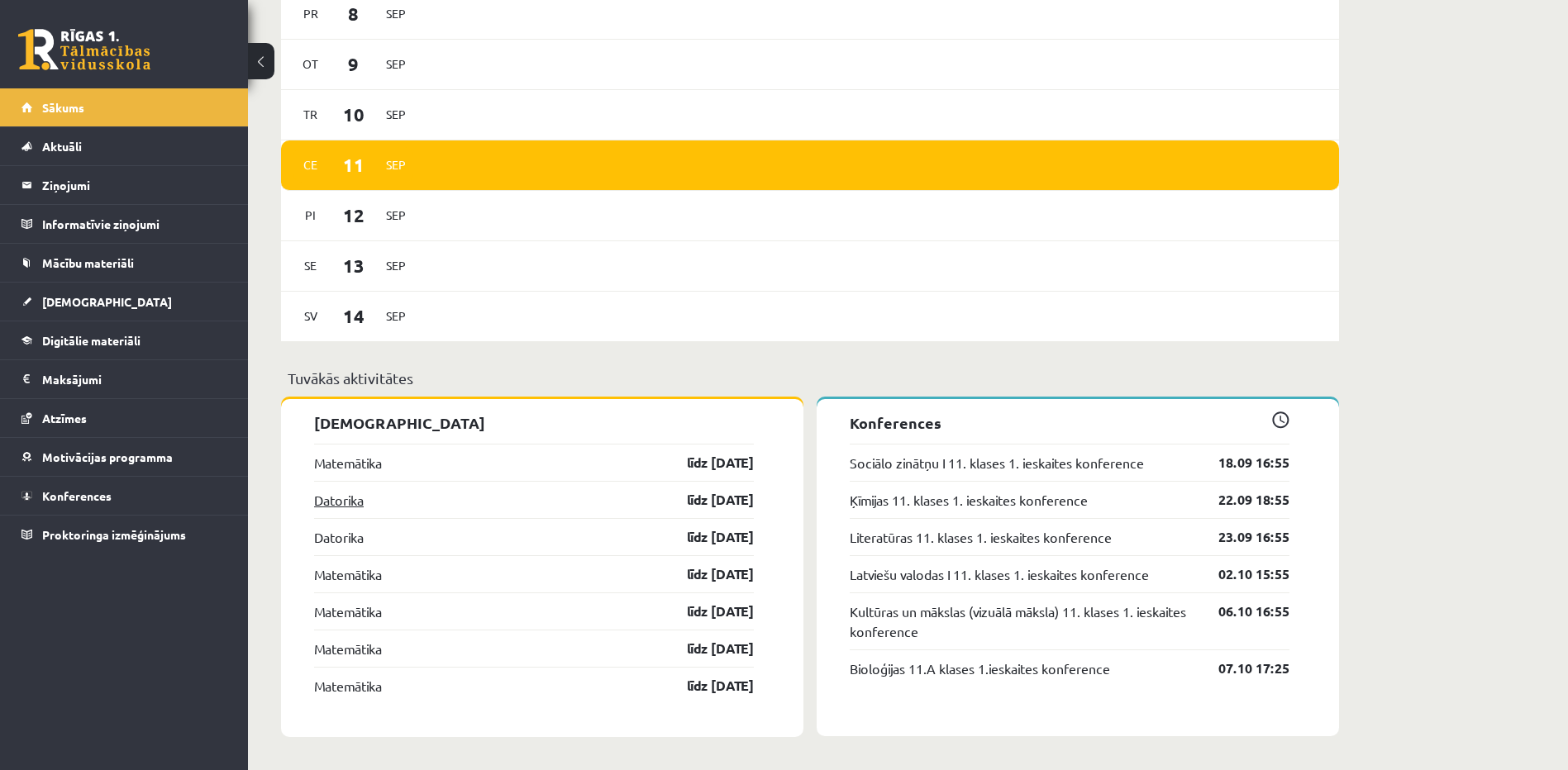
click at [324, 507] on link "Datorika" at bounding box center [339, 499] width 49 height 20
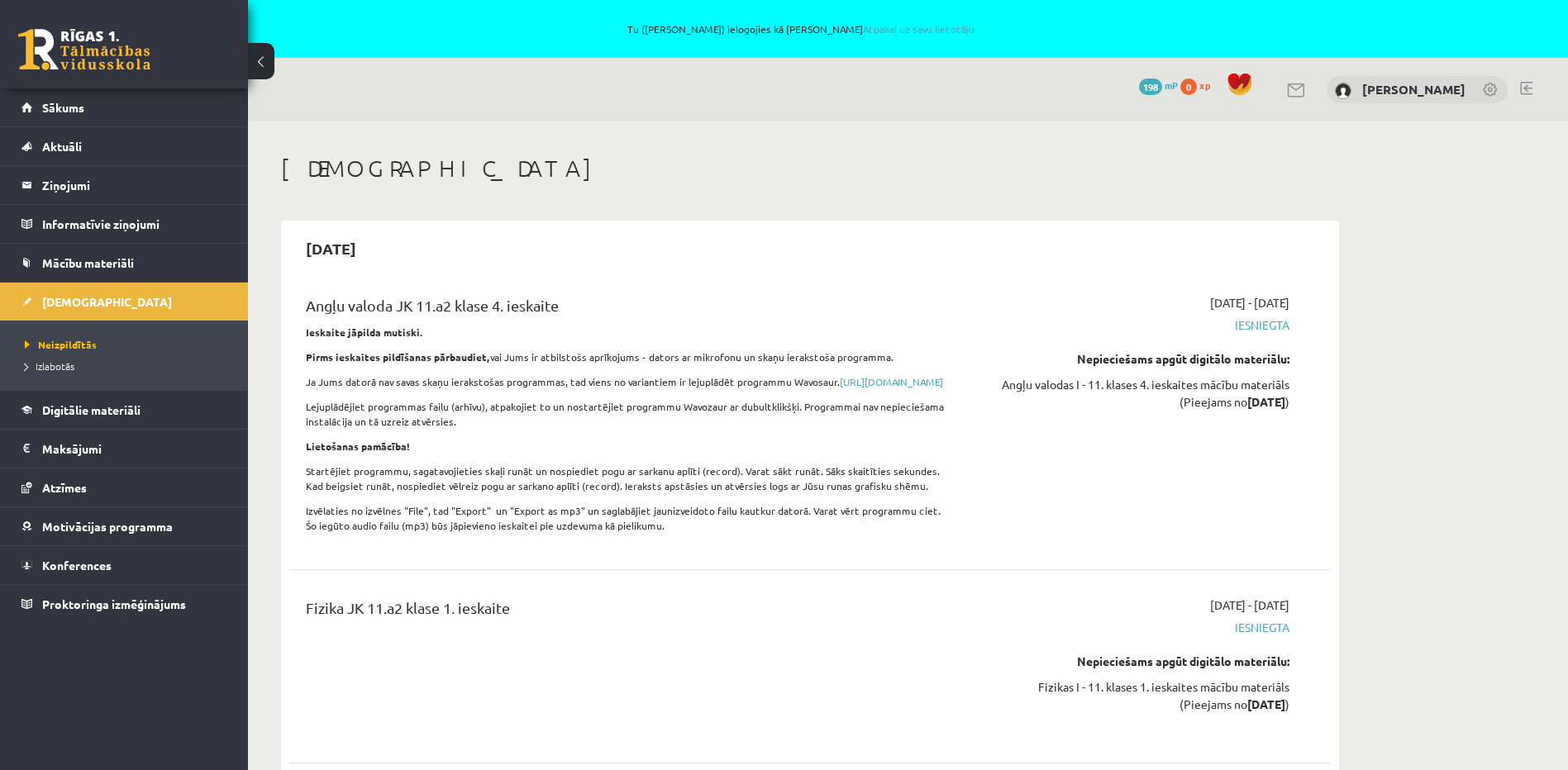
click at [1521, 85] on link at bounding box center [1526, 88] width 13 height 14
